Goal: Transaction & Acquisition: Purchase product/service

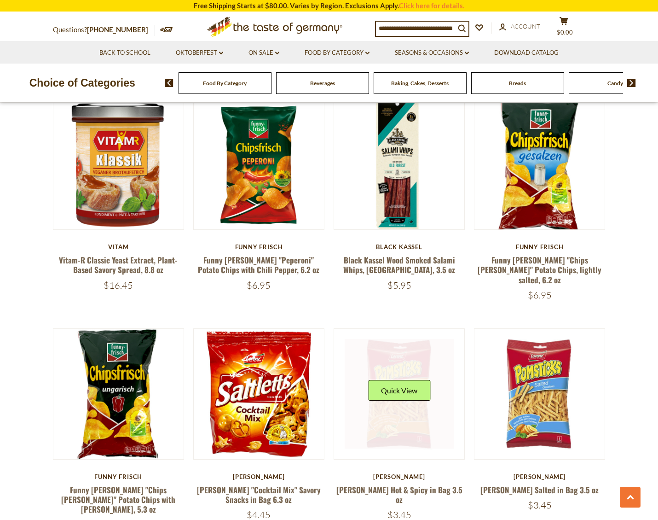
scroll to position [1414, 0]
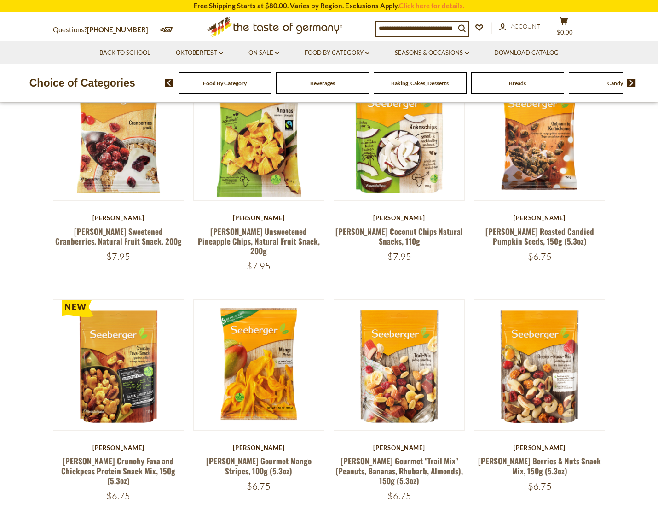
scroll to position [305, 0]
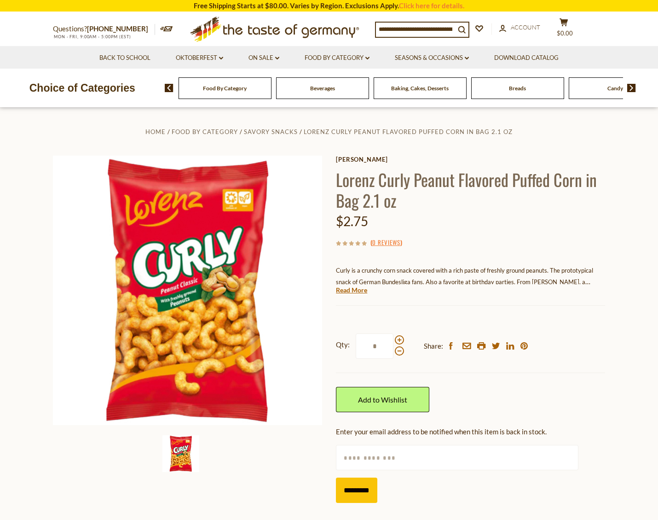
click at [260, 95] on div "Food By Category" at bounding box center [225, 88] width 93 height 22
click at [282, 132] on span "Savory Snacks" at bounding box center [271, 131] width 54 height 7
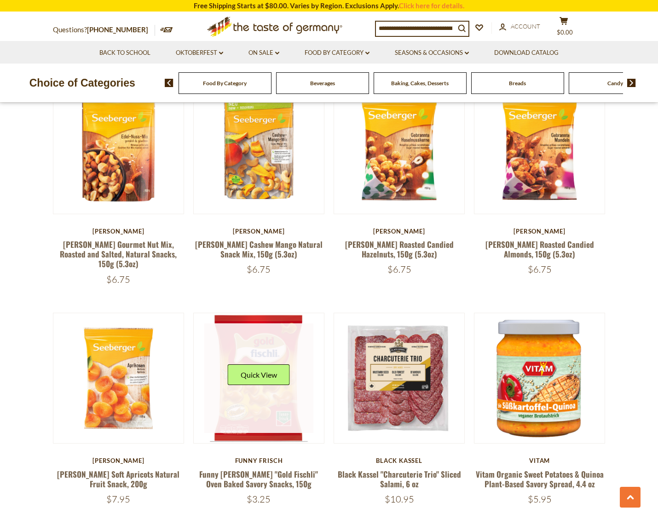
scroll to position [983, 0]
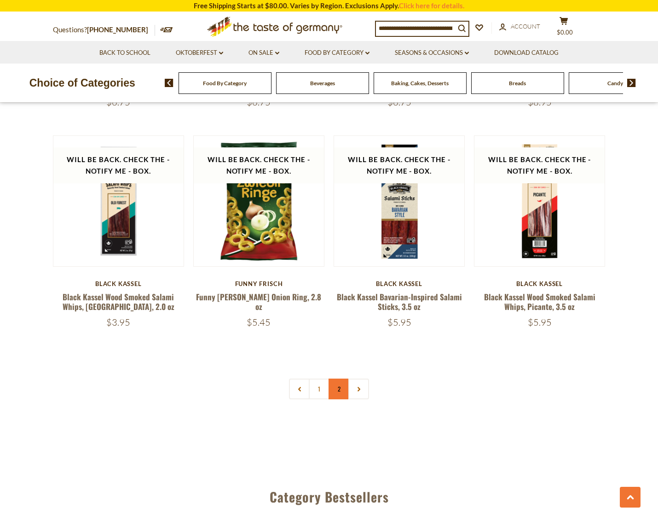
click at [337, 378] on link "2" at bounding box center [339, 388] width 21 height 21
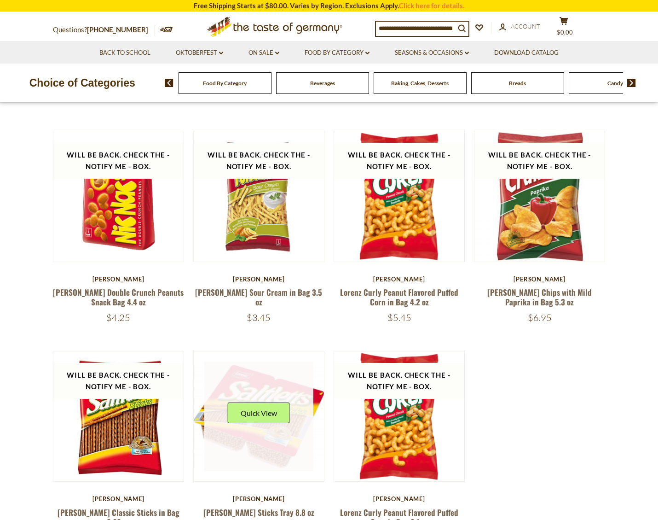
scroll to position [465, 0]
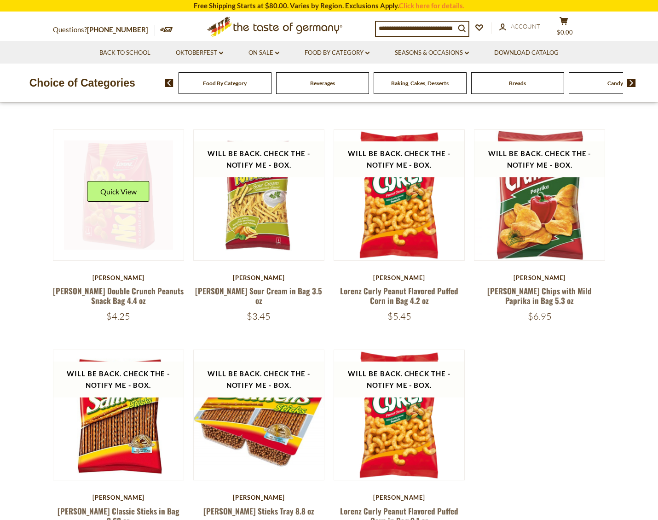
click at [127, 231] on link at bounding box center [119, 195] width 110 height 110
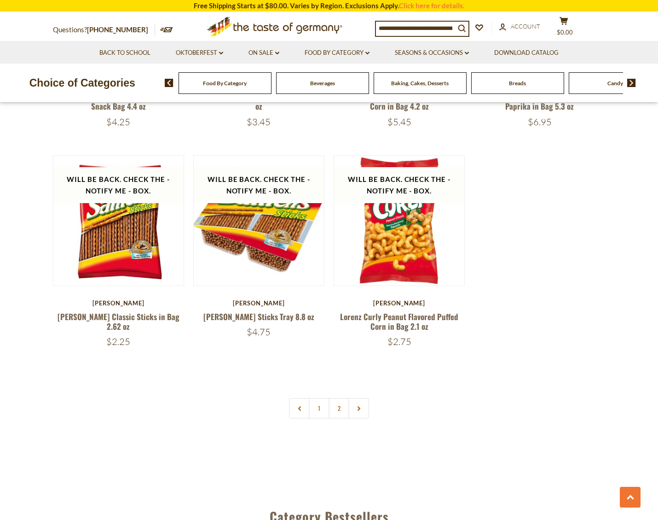
scroll to position [659, 0]
